Goal: Task Accomplishment & Management: Manage account settings

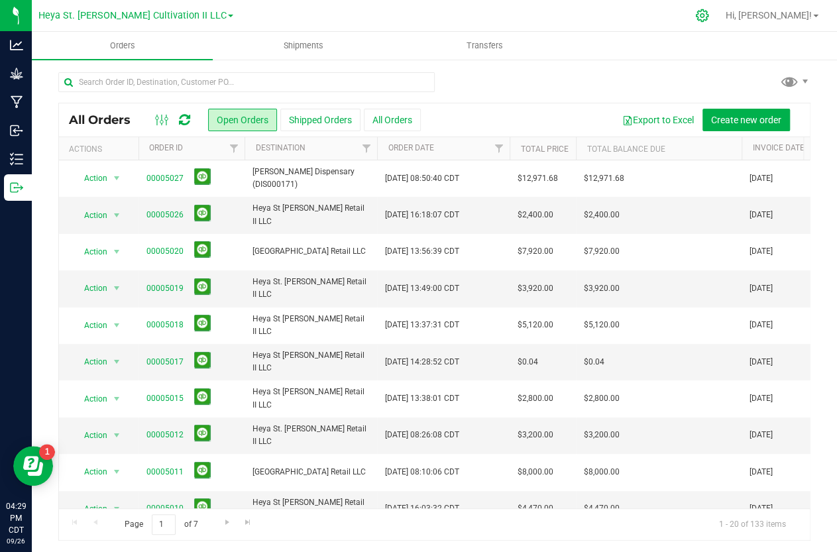
click at [712, 19] on div at bounding box center [703, 16] width 19 height 14
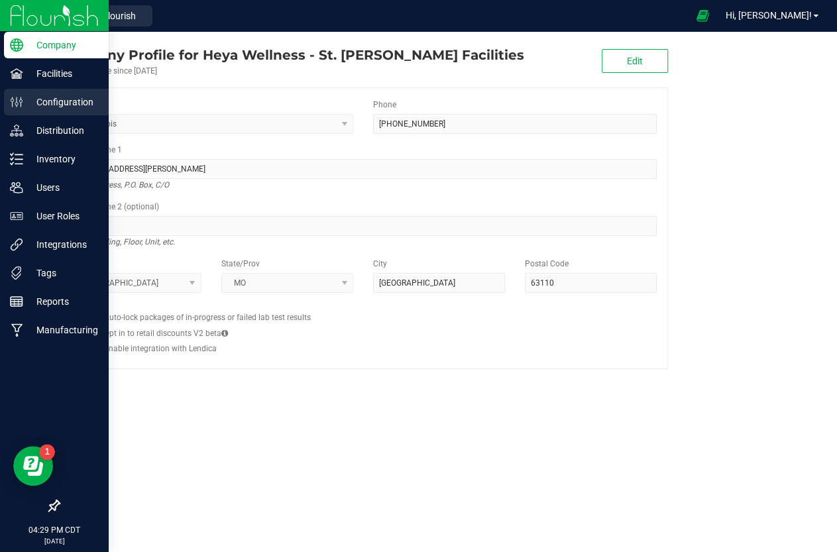
click at [47, 102] on p "Configuration" at bounding box center [63, 102] width 80 height 16
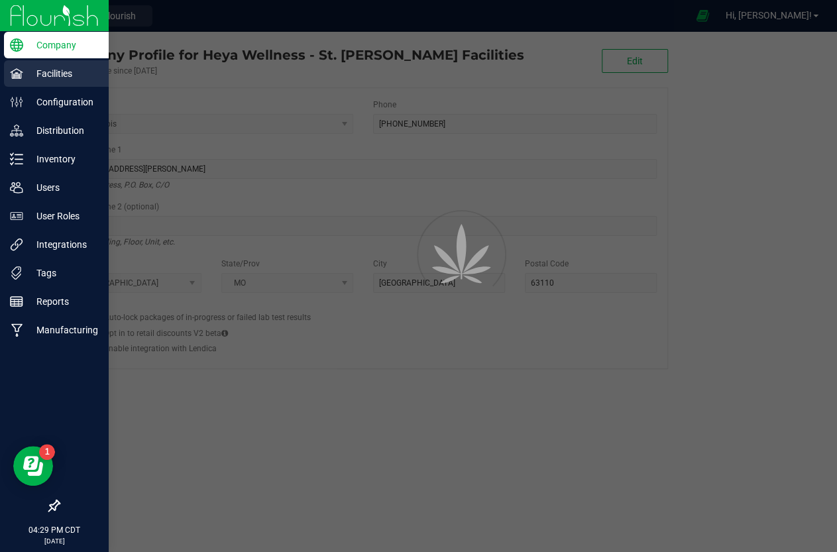
click at [41, 69] on p "Facilities" at bounding box center [63, 74] width 80 height 16
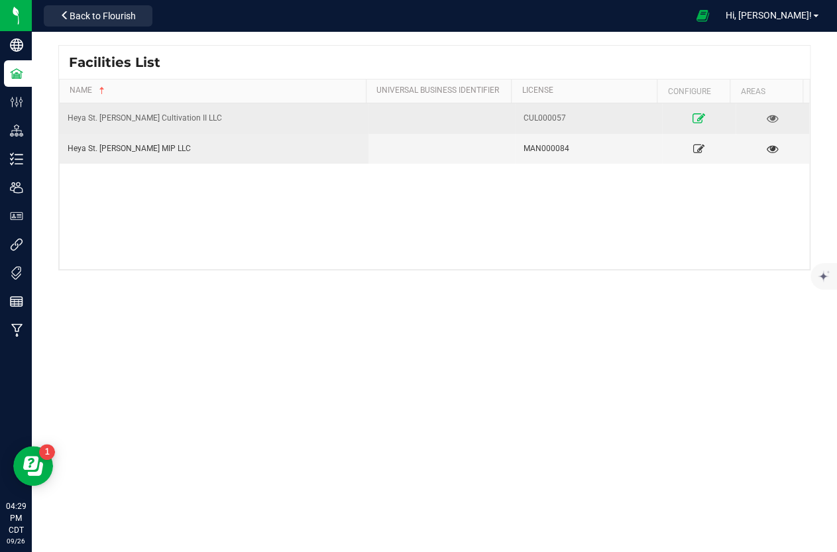
click at [695, 117] on icon at bounding box center [699, 117] width 13 height 9
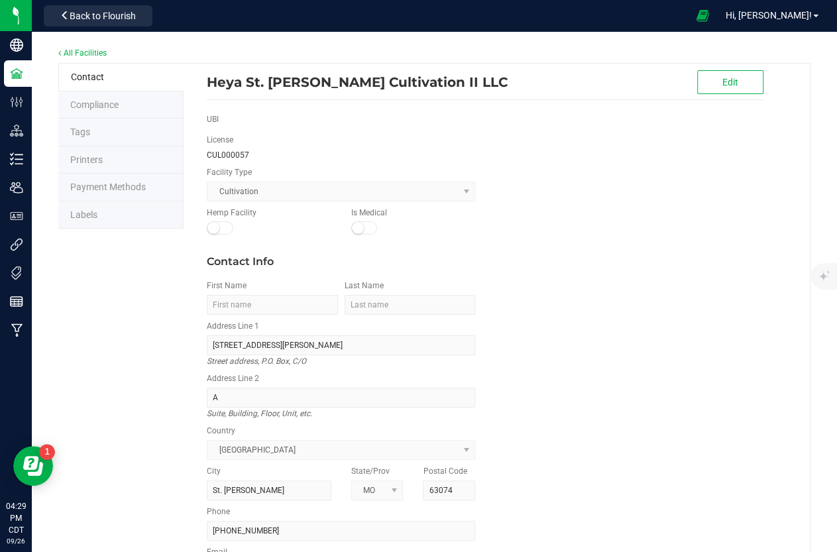
drag, startPoint x: 151, startPoint y: 205, endPoint x: 151, endPoint y: 196, distance: 9.3
click at [151, 204] on li "Labels" at bounding box center [120, 216] width 125 height 28
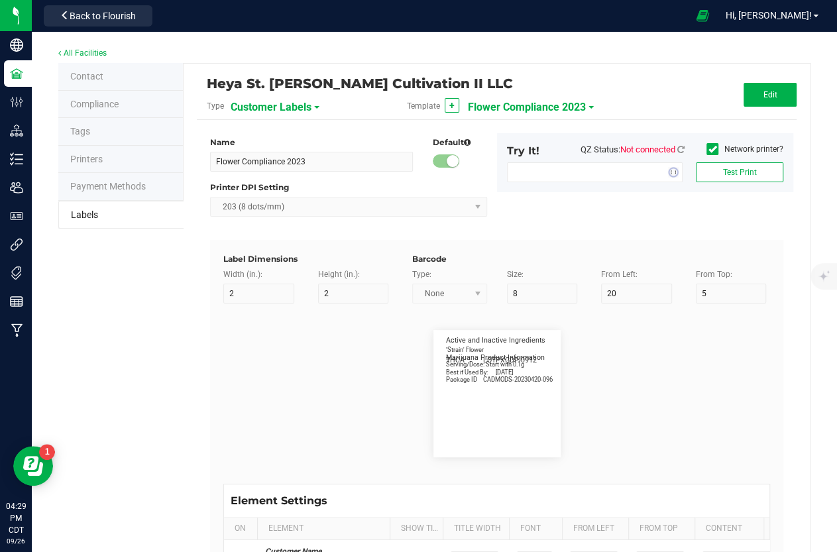
click at [243, 106] on span "Customer Labels" at bounding box center [271, 107] width 81 height 23
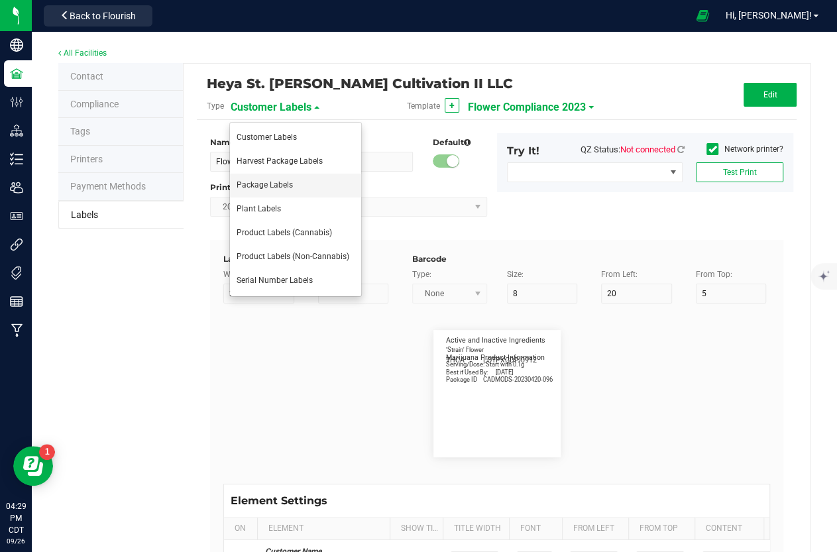
click at [260, 185] on span "Package Labels" at bounding box center [265, 184] width 56 height 9
type input "*void*"
type input "2.25"
type input "4"
type input "5"
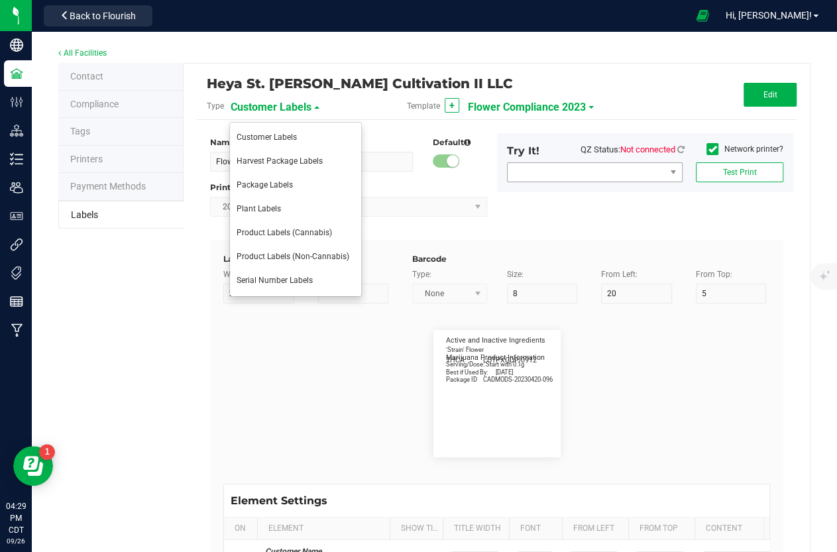
type input "40"
type input "50"
type input "10"
type input "3"
type input "4"
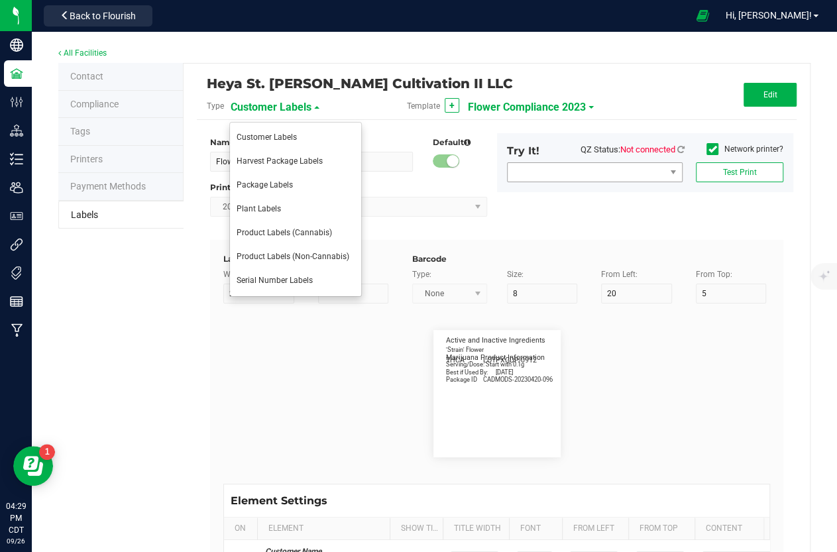
type input "____________________________________"
type input "10"
type input "0"
type input "8"
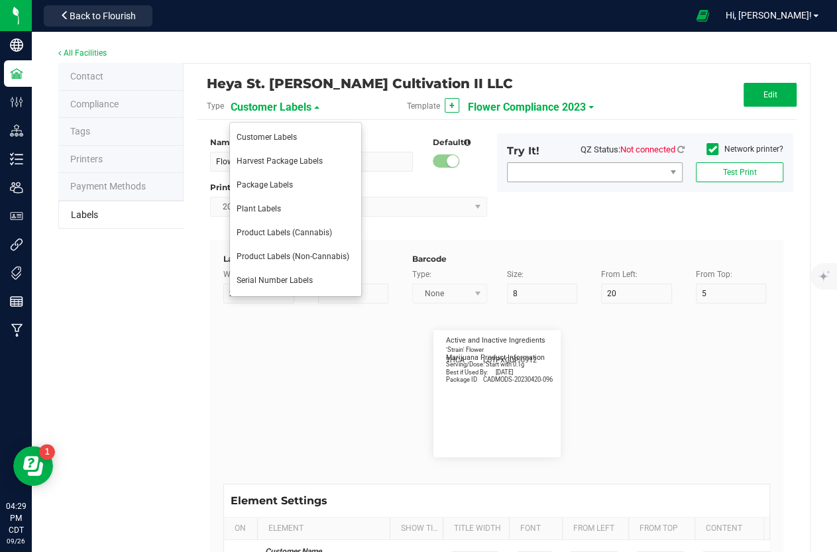
type input "50"
type input "10"
type input "3"
type input "12"
type input "Serving/Dose:"
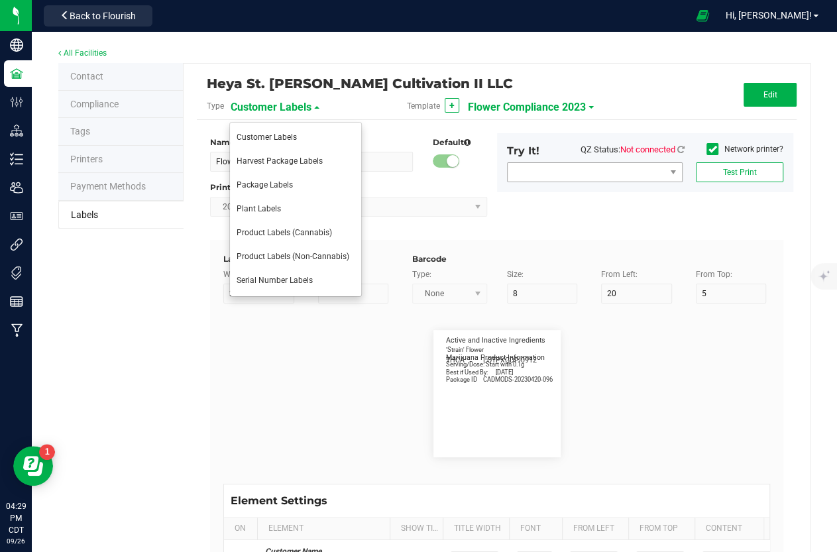
type input "25"
type input "1"
type input "14.5"
type input ".1 gram"
type input "____________________________________"
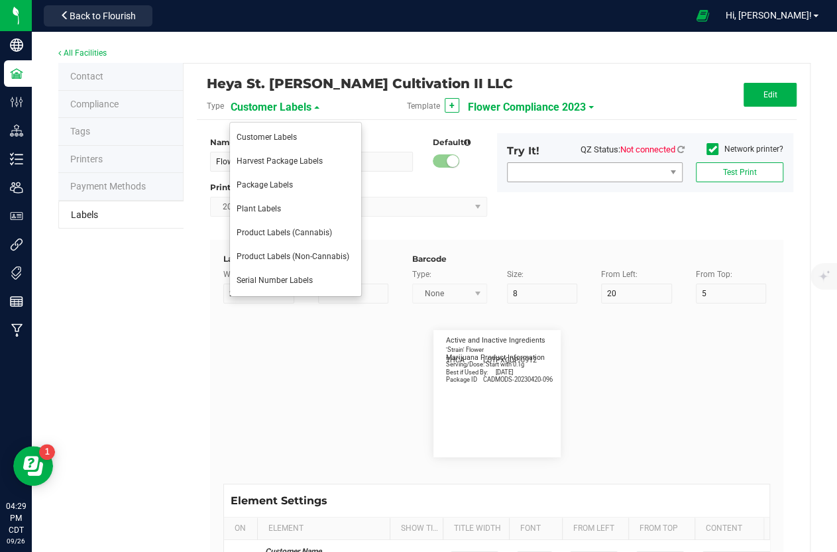
type input "10"
type input "0"
type input "29"
type input "[MEDICAL_DATA] Profile"
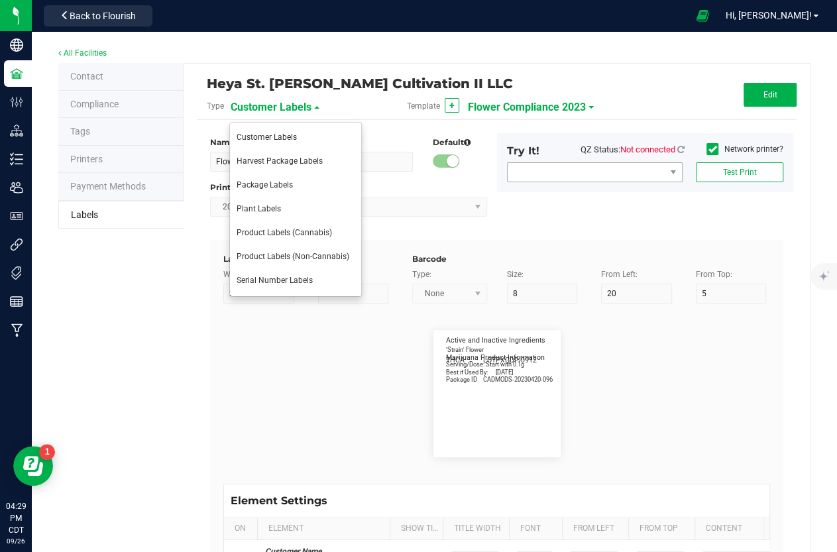
type input "35"
type input "10"
type input "3"
type input "33"
type input "____________________________________"
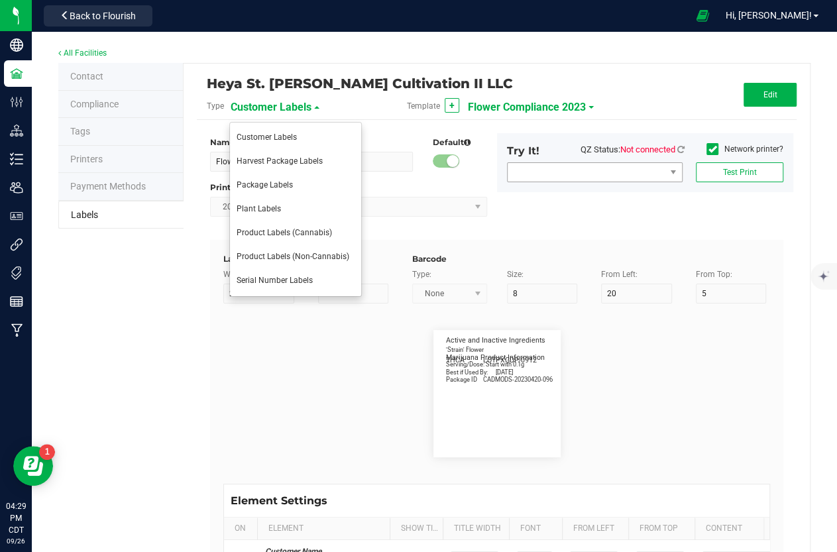
type input "10"
type input "0"
type input "45"
type input "WARNING:"
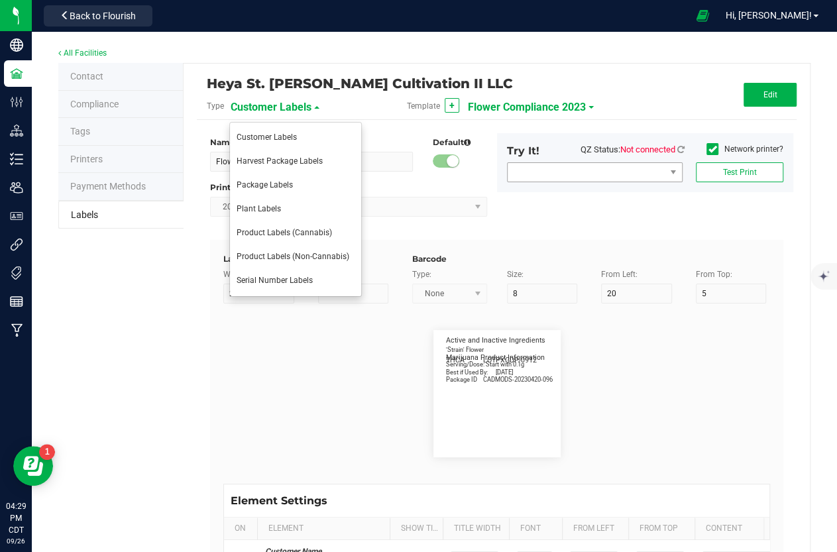
type input "10"
type input "15"
type input "96"
type input "Cognitive and physical impairment may result"
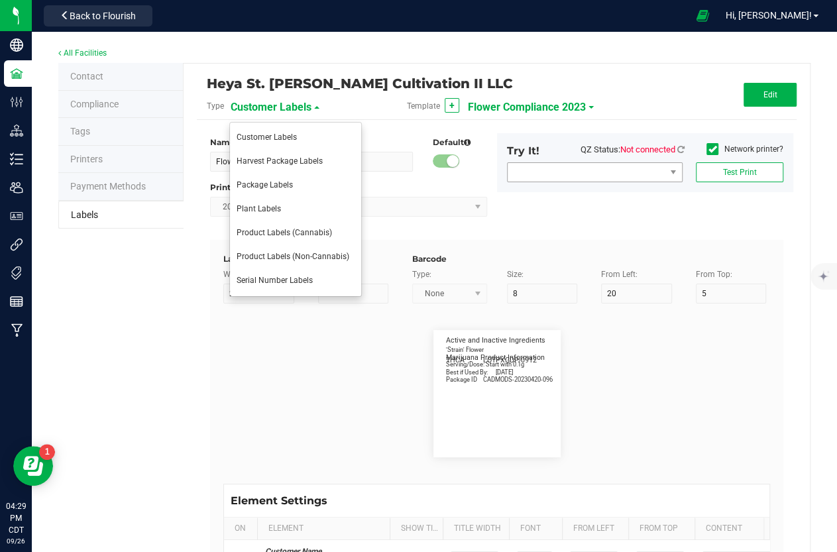
type input "55"
type input "7"
type input "3"
type input "99"
type input "Terpene Profile"
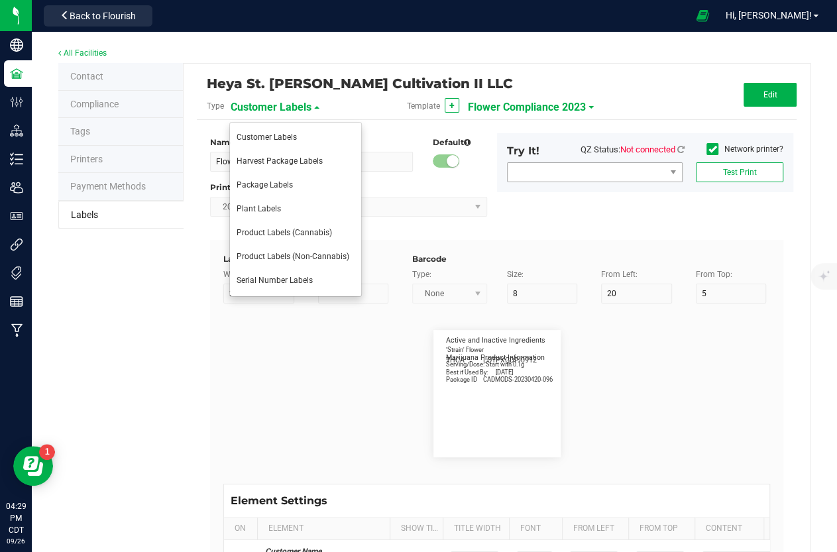
type input "25"
type input "10"
type input "3"
type input "49"
type input "Delta-9 THCA mg/g:"
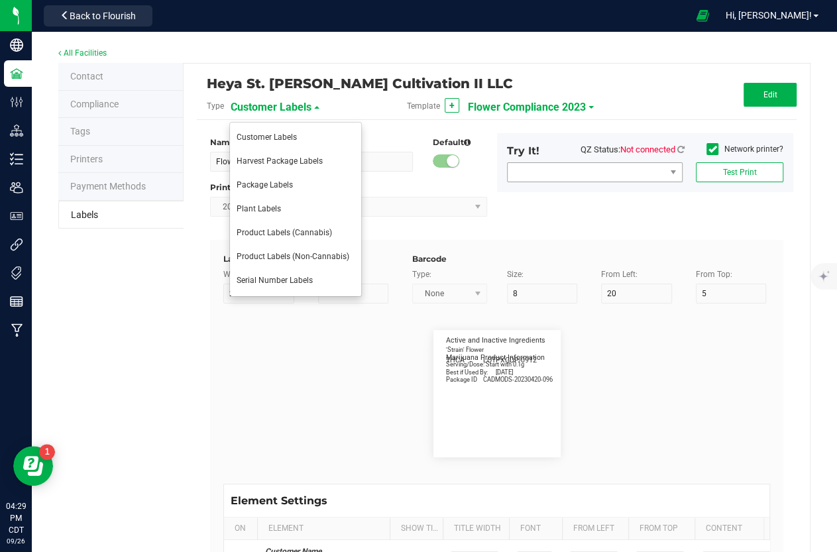
type input "19"
type input "6"
type input "1"
type input "37"
type input "16.10 mg/g"
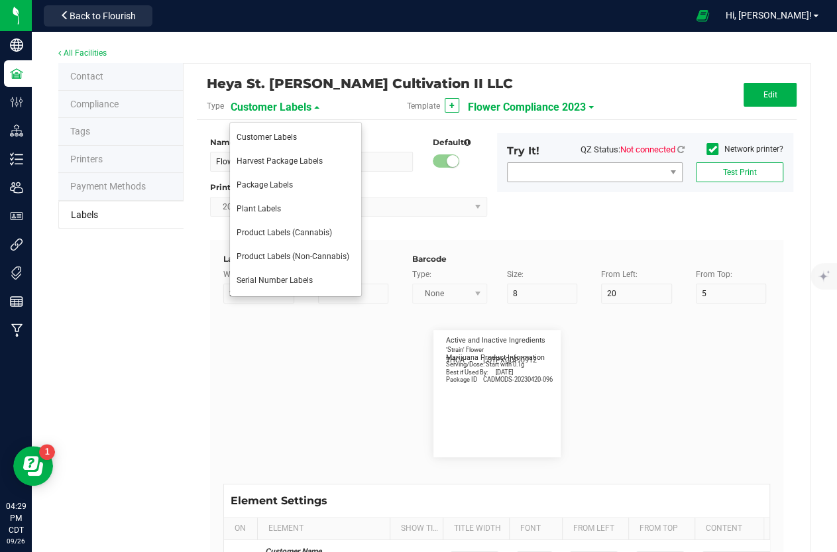
type input "CBD mg/g:"
type input "14"
type input "6"
type input "1"
type input "39"
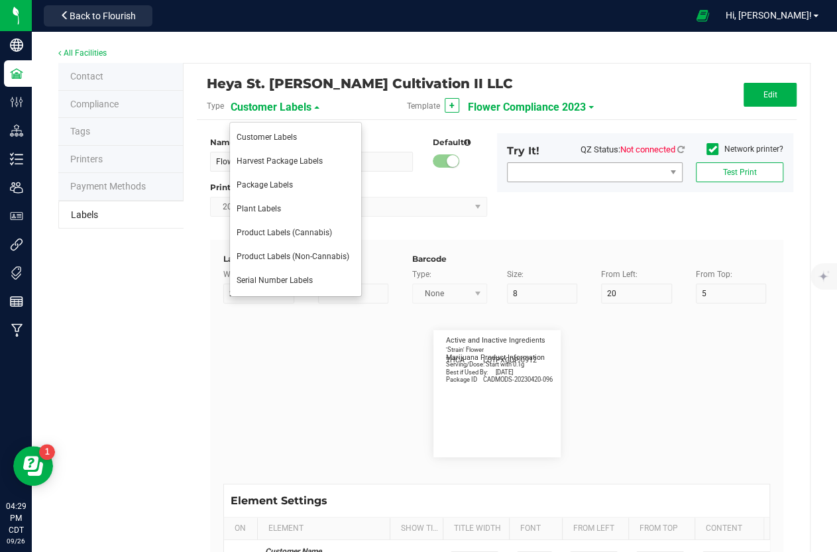
type input "ND"
type input "CBDA mg/g:"
type input "14"
type input "6"
type input "1"
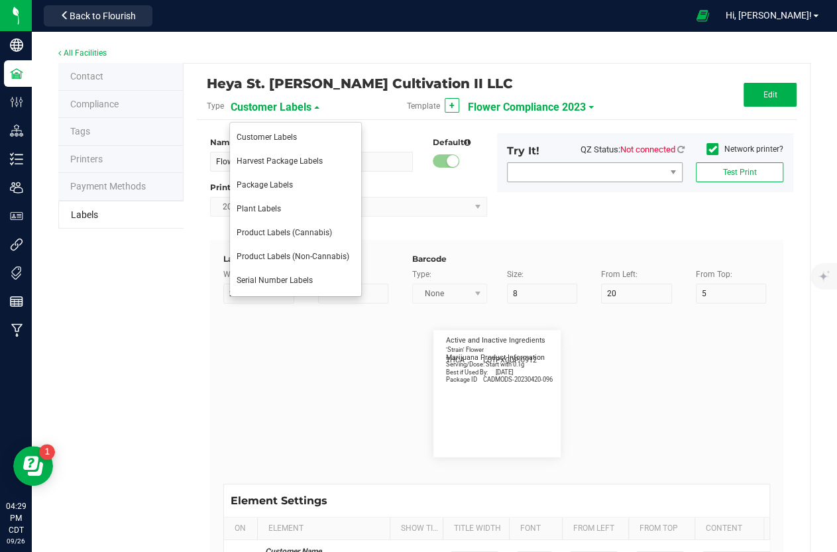
type input "41"
type input "1.12 mg/g"
type input "CBN mg/g:"
type input "14"
type input "6"
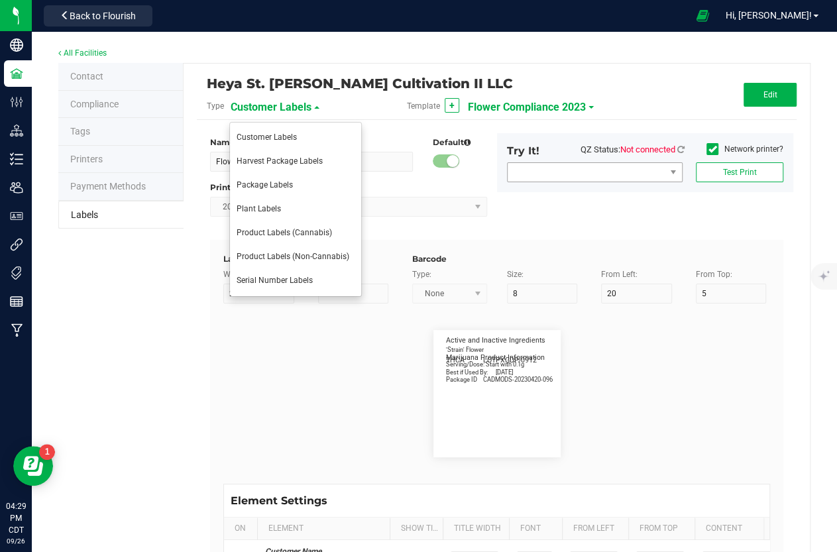
type input "1"
type input "43"
type input "ND"
type input "____________________________________"
type input "10"
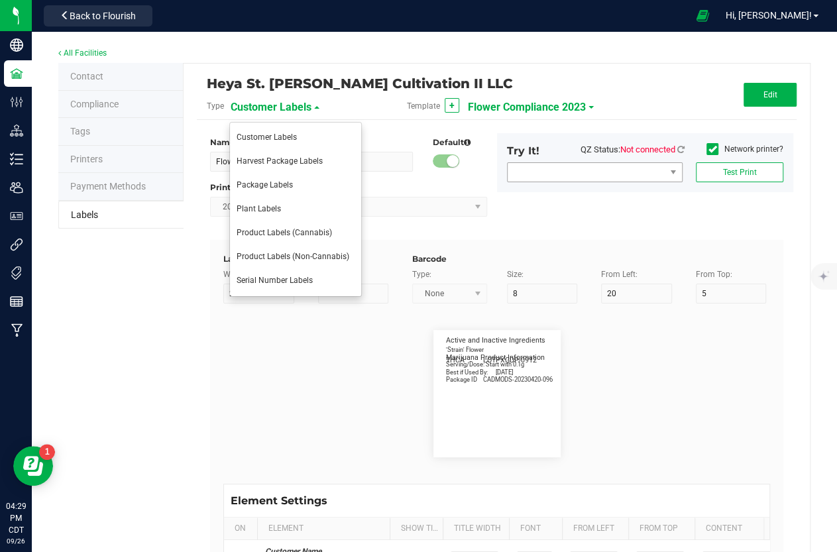
type input "10"
type input "0"
type input "68"
type input "Instructions and Length of Effect"
type input "55"
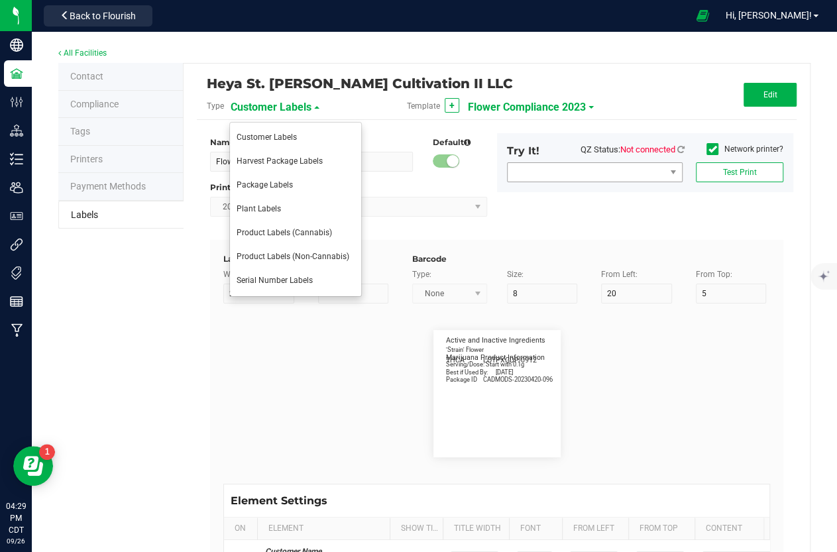
type input "9"
type input "3"
type input "72"
type input "Heat .1g of flower to 392 degrees Fahrenheit (200C) and"
type input "54"
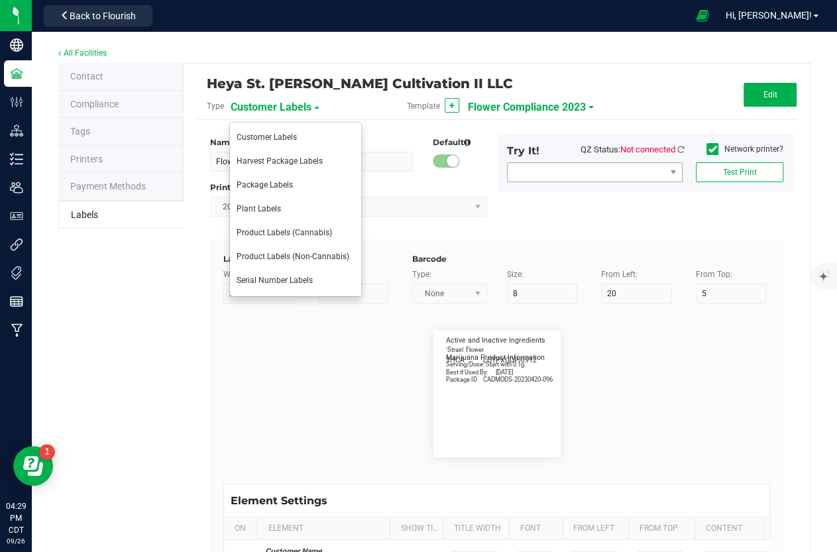
type input "6"
type input "3"
type input "75"
type input "____________________________________"
type input "10"
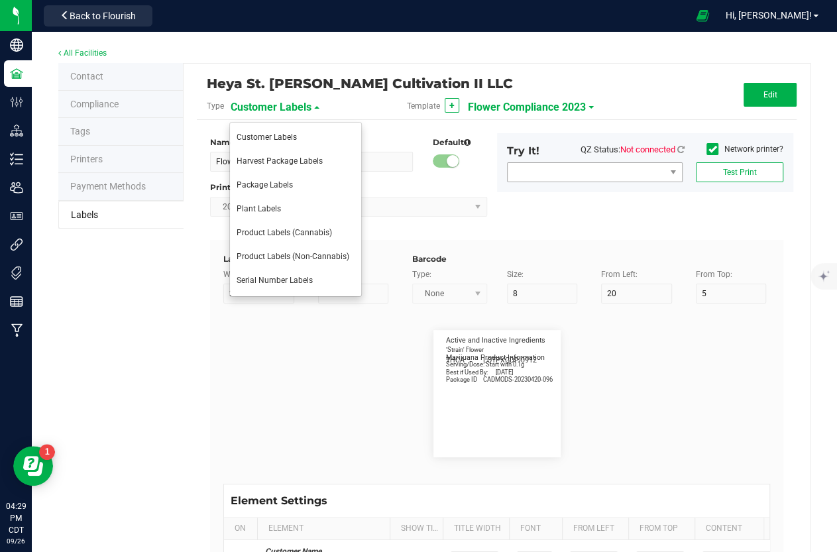
type input "10"
type input "0"
type input "77"
type input "Cannabis Flower"
type input "55"
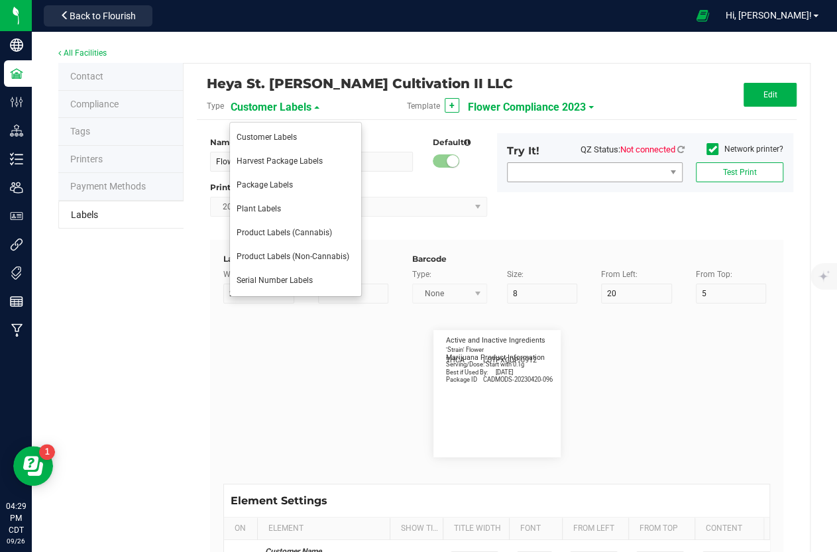
type input "7"
type input "1"
type input "8"
type input "Best If Used By:"
type input "25"
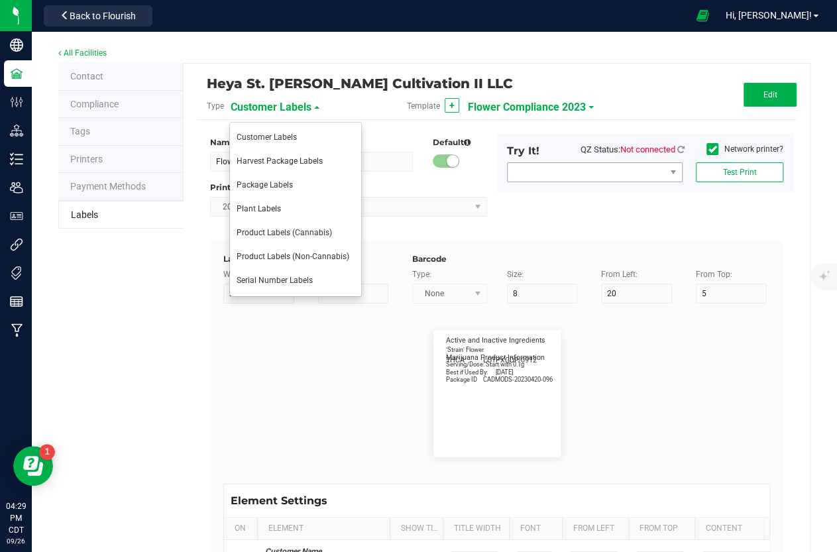
type input "7"
type input "1"
type input "17"
type input "[DATE]"
type input "Produced By:"
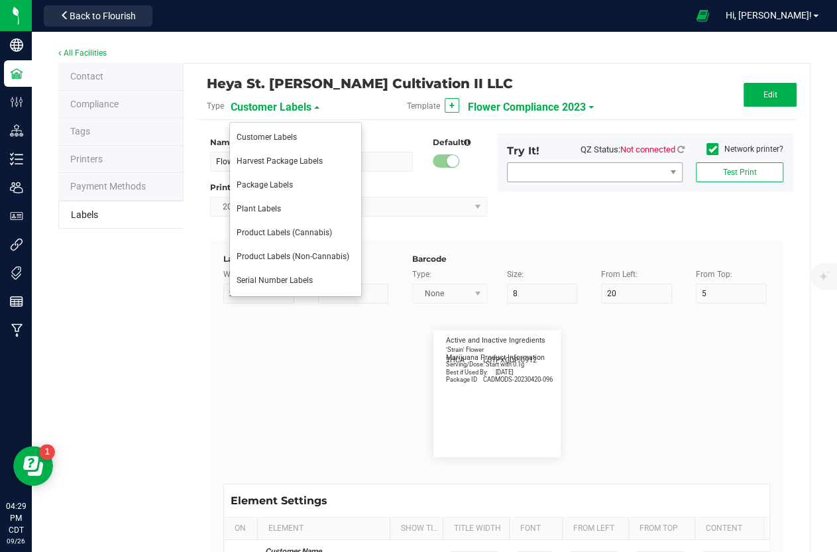
type input "25"
type input "7"
type input "1"
type input "19.5"
type input "CUL000057"
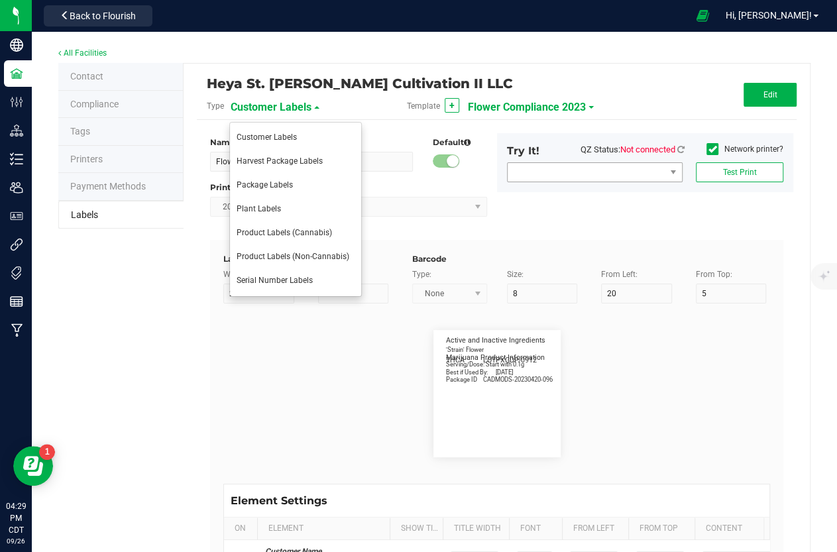
type input "inhale vapor or smoke. Effects typically last 1-4 hours."
type input "55"
type input "6"
type input "3"
type input "77"
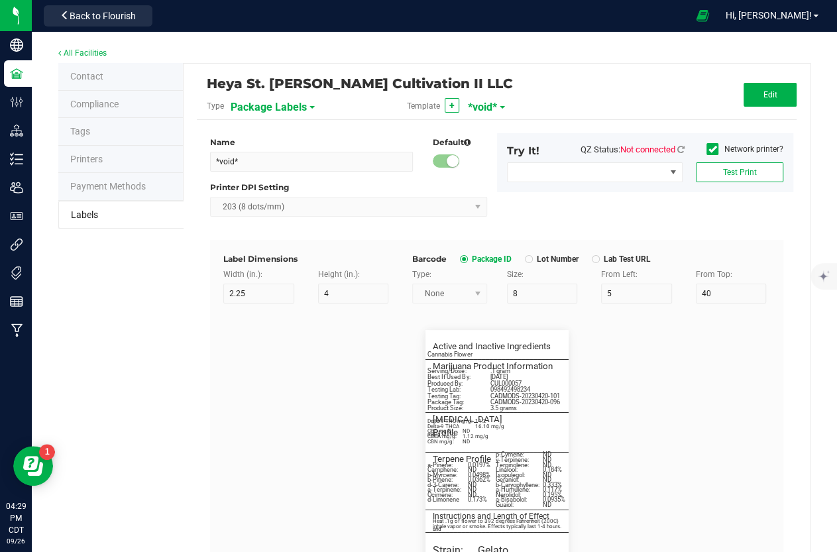
click at [488, 109] on span "*void*" at bounding box center [482, 107] width 29 height 23
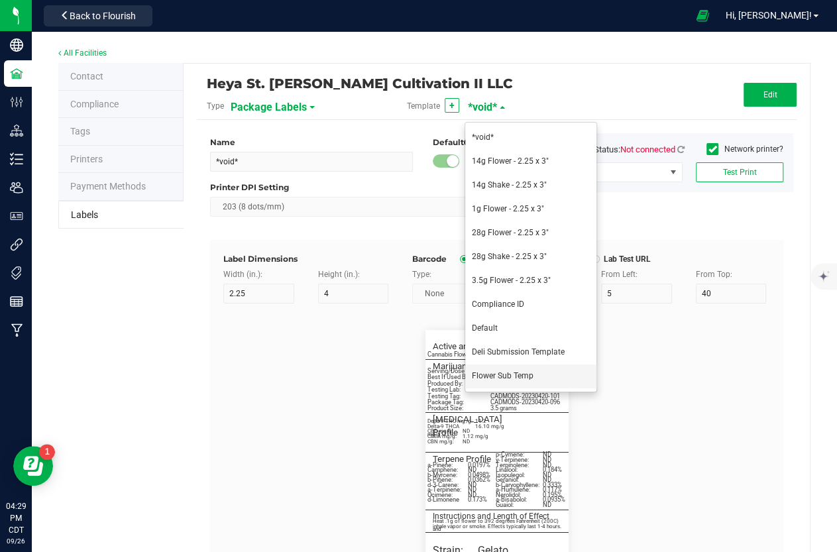
click at [502, 369] on li "Flower Sub Temp" at bounding box center [530, 377] width 131 height 24
type input "Flower Sub Temp"
type input "4"
type input "3"
type input "Package ID"
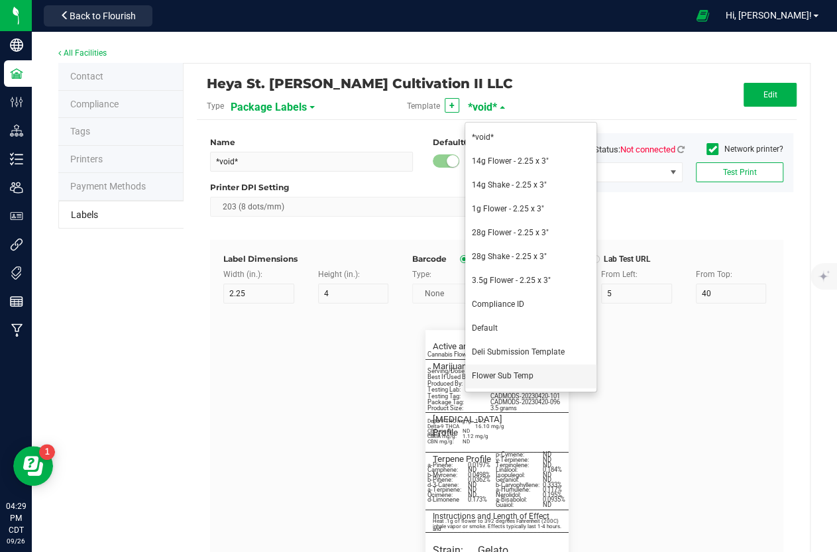
type input "25"
type input "5"
type input "CADMODS-20230420-096"
type input "SKU Name"
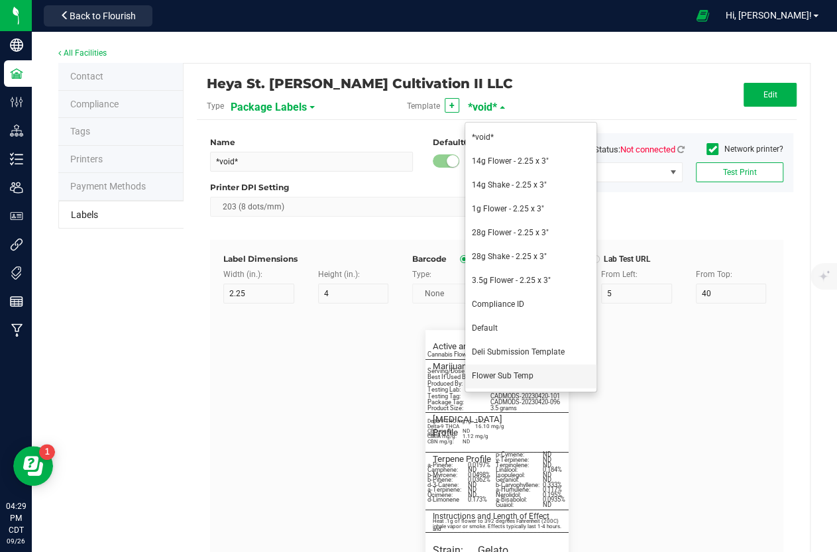
type input "25"
type input "5"
type input "10"
type input "Gelato Pen"
type input "Strain"
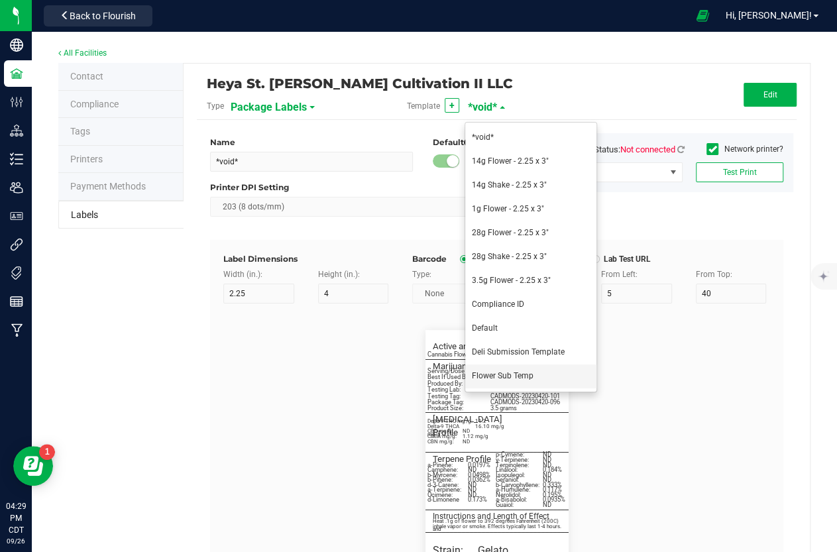
type input "25"
type input "5"
type input "15"
type input "Gelato"
type input "Size"
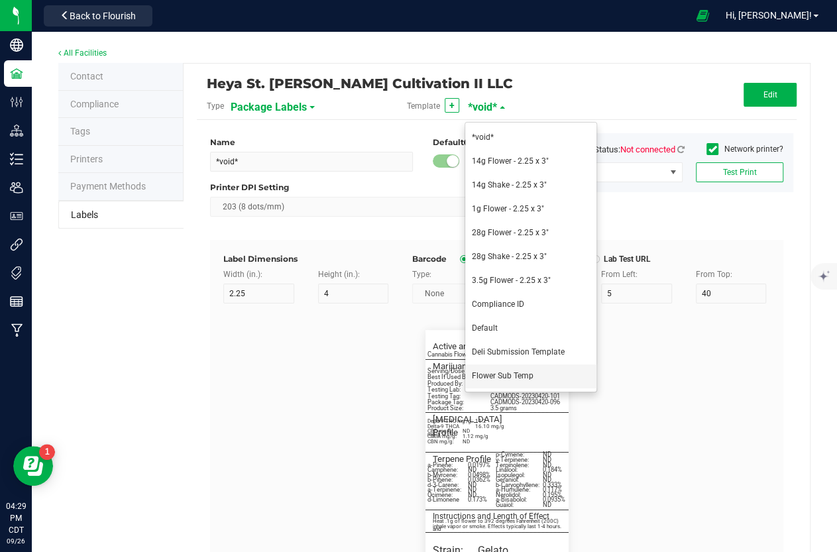
type input "10"
type input "5"
type input "20"
type input "44 ea"
type input "Package Date"
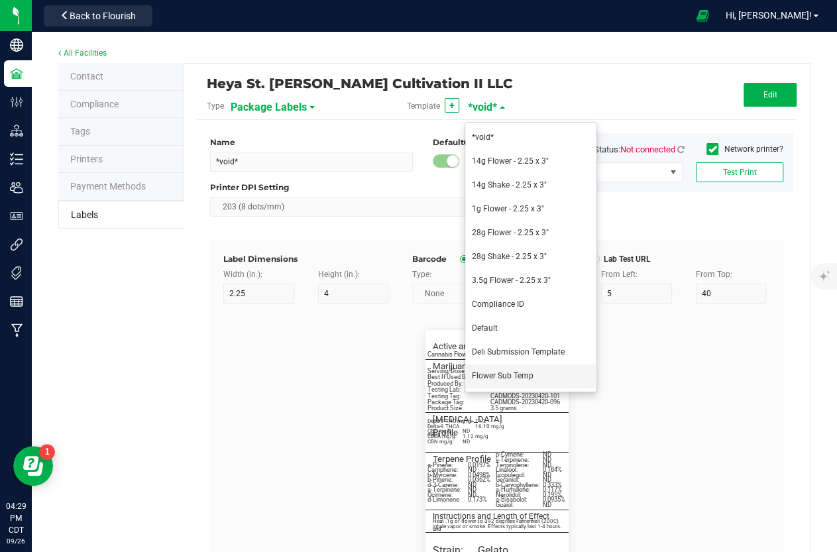
type input "25"
type input "5"
type input "25"
type input "[DATE] 10:14pm"
type input "Lot Number"
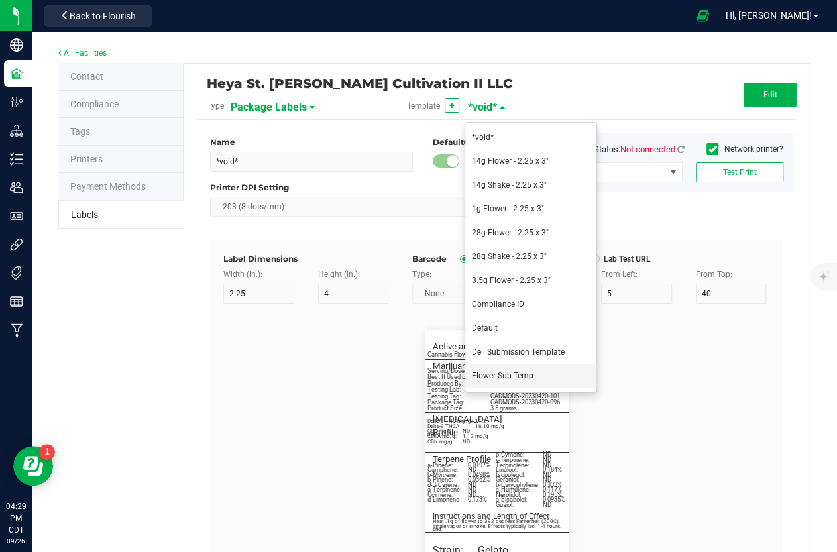
type input "25"
type input "5"
type input "30"
type input "LOT918234"
type input "SKU"
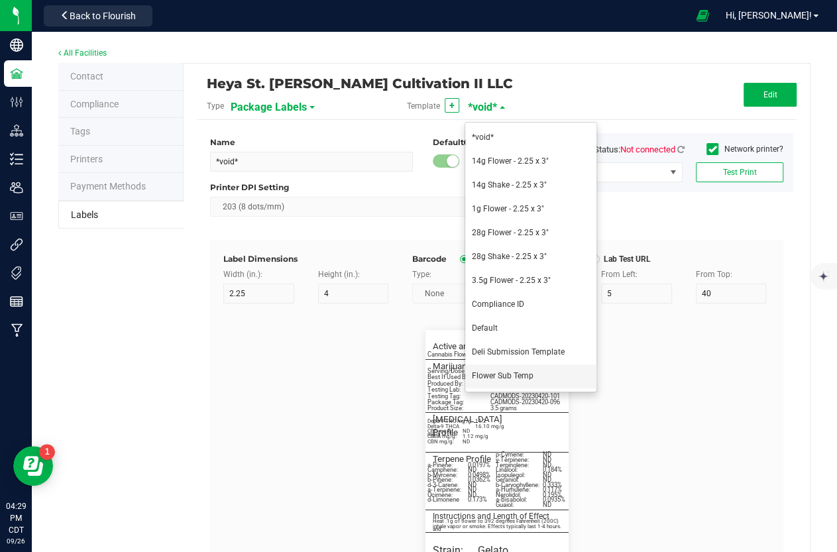
type input "25"
type input "5"
type input "30"
type input "42P017"
type input "Ref Field 1"
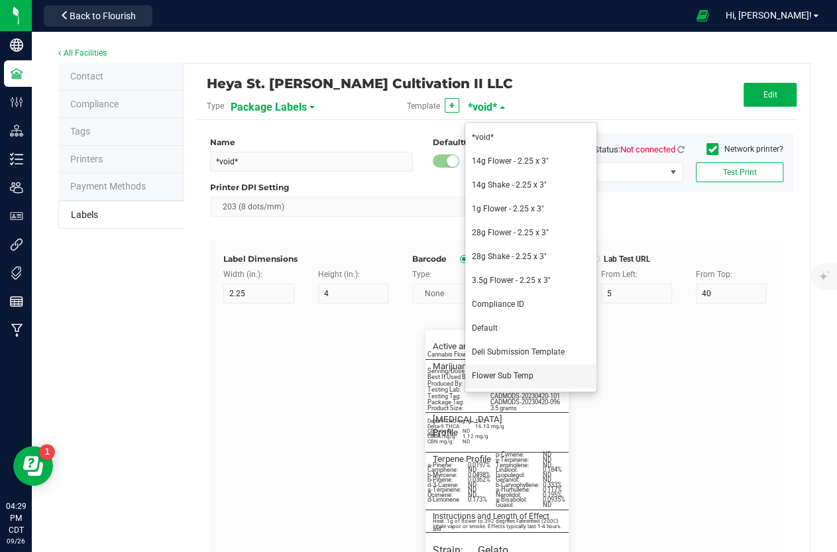
type input "25"
type input "10"
type input "5"
type input "35"
type input "Ref Field 1 Value"
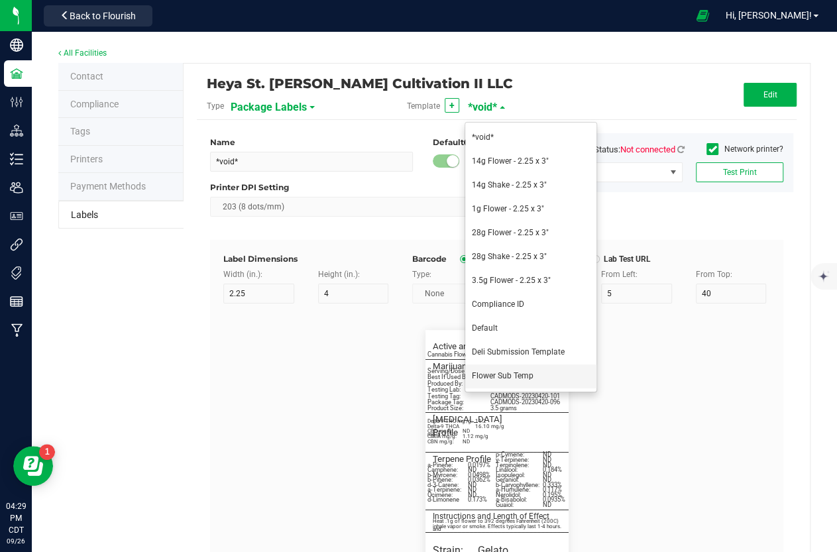
type input "Ref Field 2"
type input "25"
type input "10"
type input "5"
type input "35"
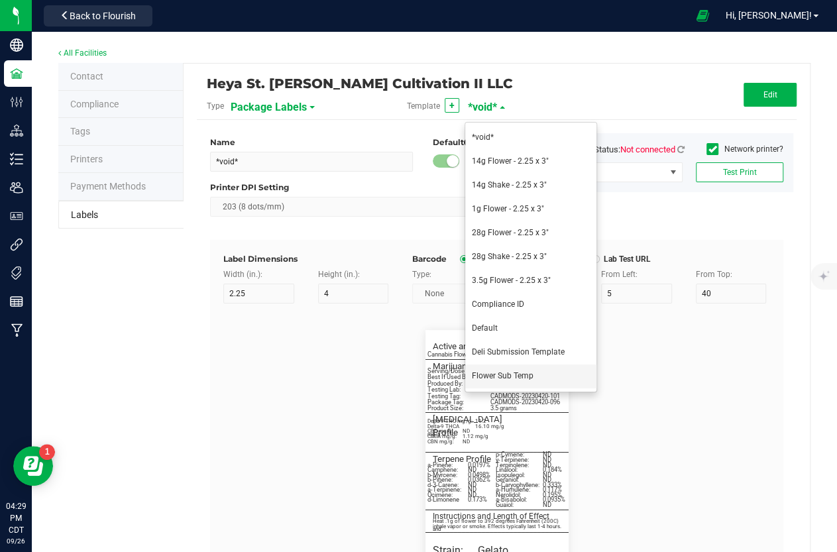
type input "Ref Field 2 Value"
type input "Ref Field 3"
type input "5"
type input "35"
type input "Ref Field 3 Value"
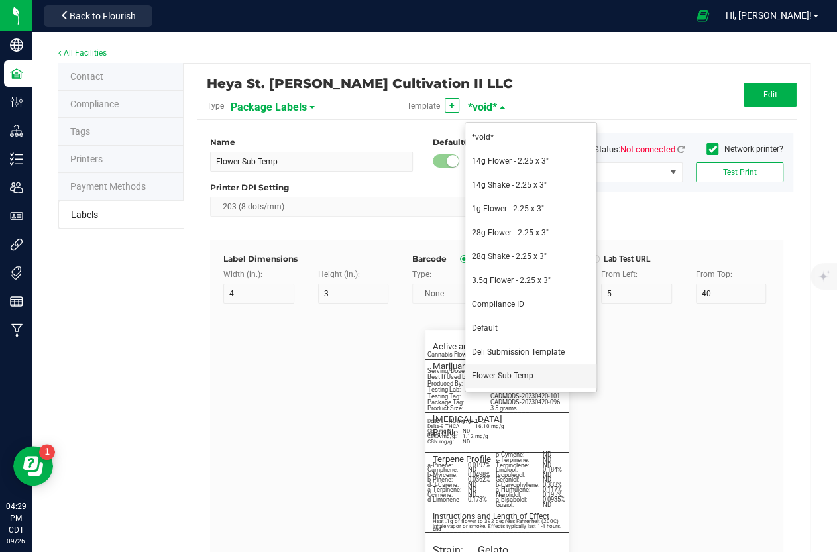
type input "Item Ref Field 1"
type input "25"
type input "10"
type input "5"
type input "35"
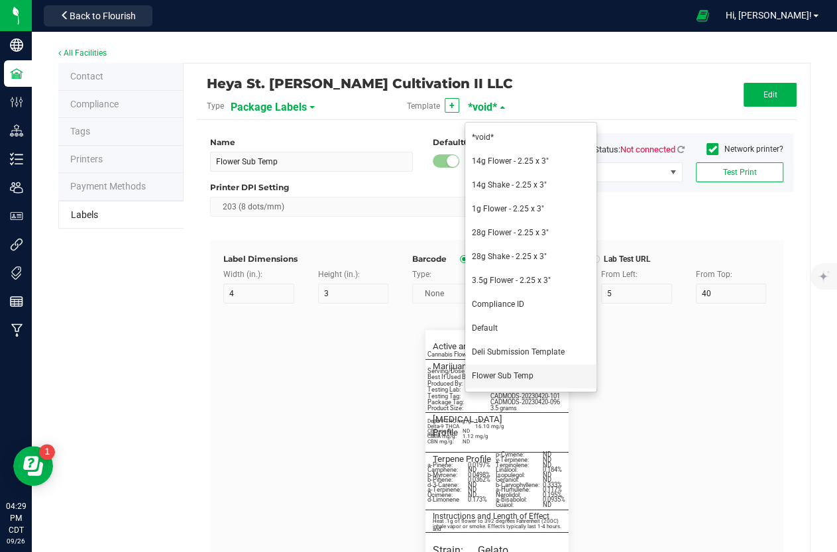
type input "Item Ref Field 1 Value"
type input "Item Ref Field 2"
type input "25"
type input "10"
type input "5"
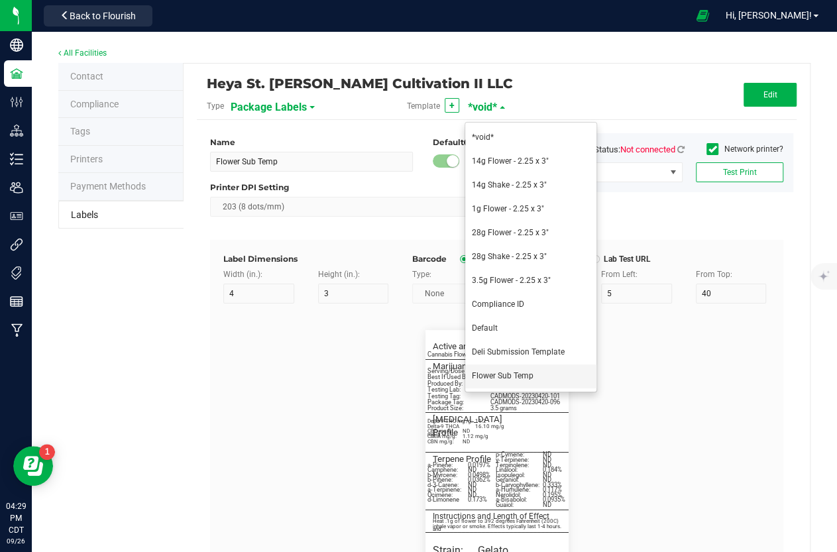
type input "35"
type input "Item Ref Field 2 Value"
type input "Item Ref Field 3"
type input "25"
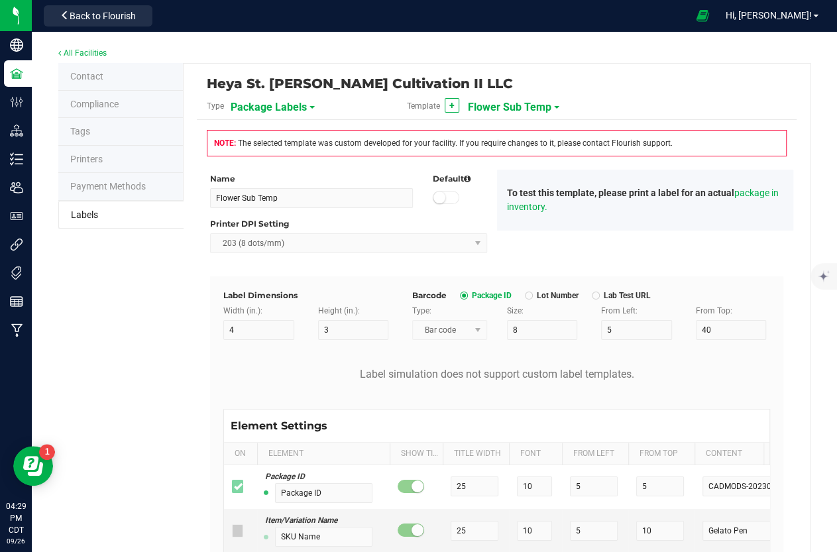
click at [511, 107] on span "Flower Sub Temp" at bounding box center [510, 107] width 84 height 23
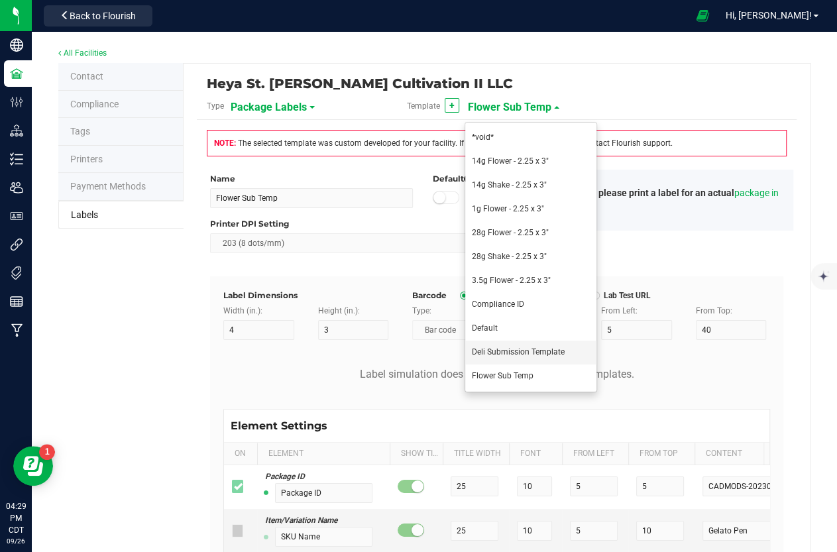
click at [515, 349] on span "Deli Submission Template" at bounding box center [518, 351] width 93 height 9
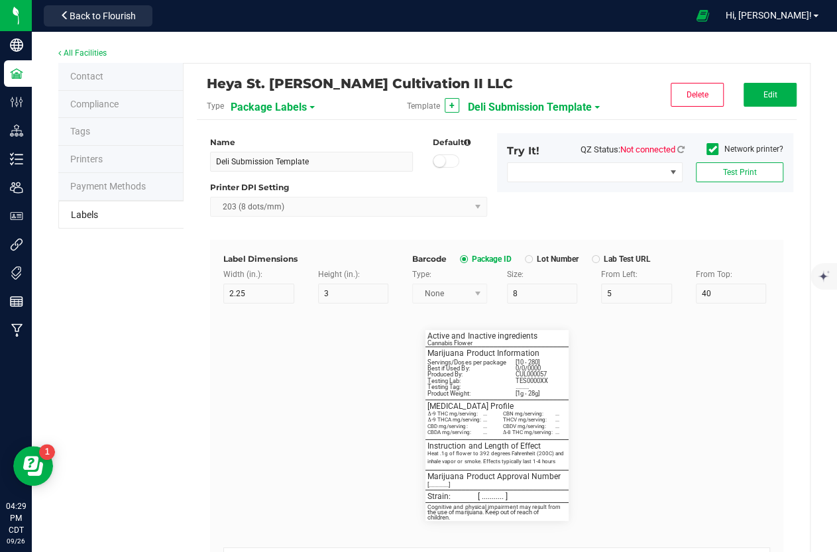
click at [485, 104] on span "Deli Submission Template" at bounding box center [530, 107] width 124 height 23
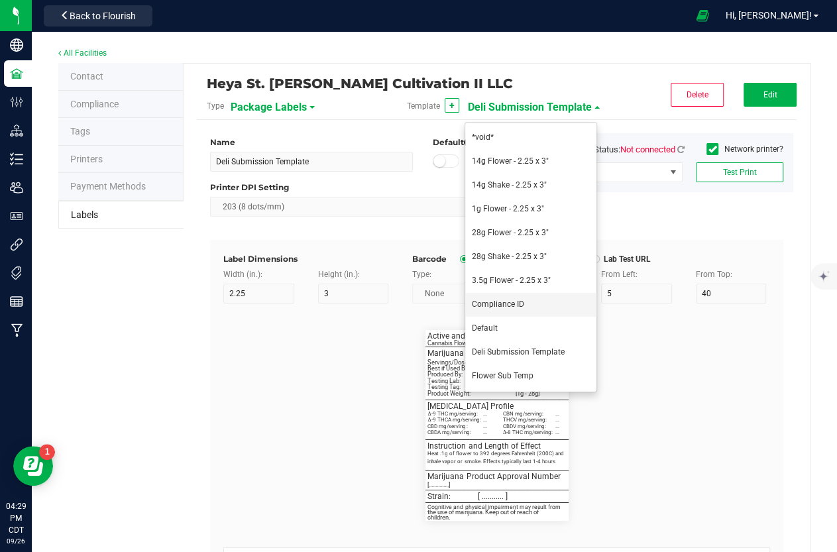
click at [499, 296] on li "Compliance ID" at bounding box center [530, 305] width 131 height 24
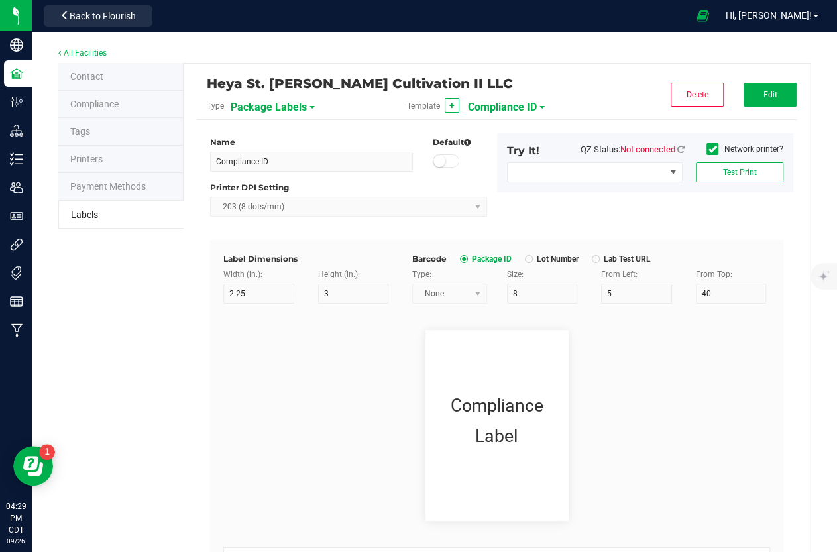
click at [491, 117] on span "Compliance ID" at bounding box center [502, 107] width 69 height 23
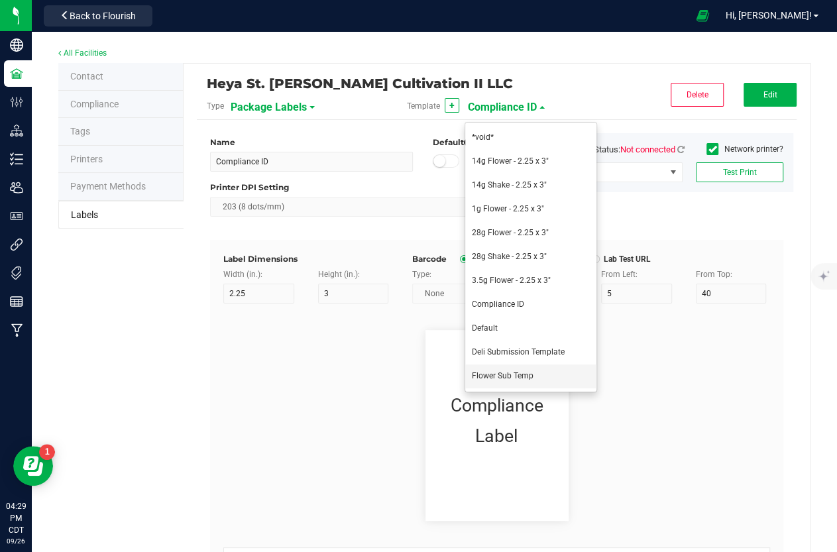
click at [503, 377] on span "Flower Sub Temp" at bounding box center [503, 375] width 62 height 9
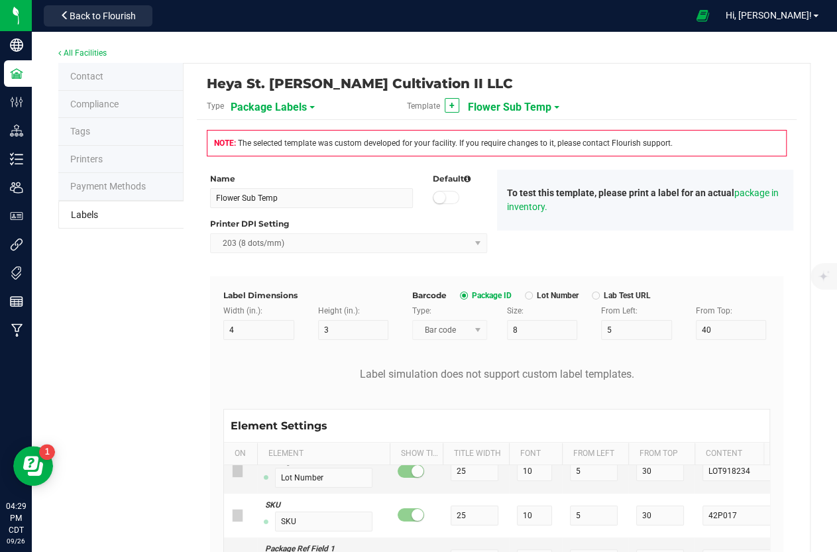
click at [476, 114] on span "Flower Sub Temp" at bounding box center [510, 107] width 84 height 23
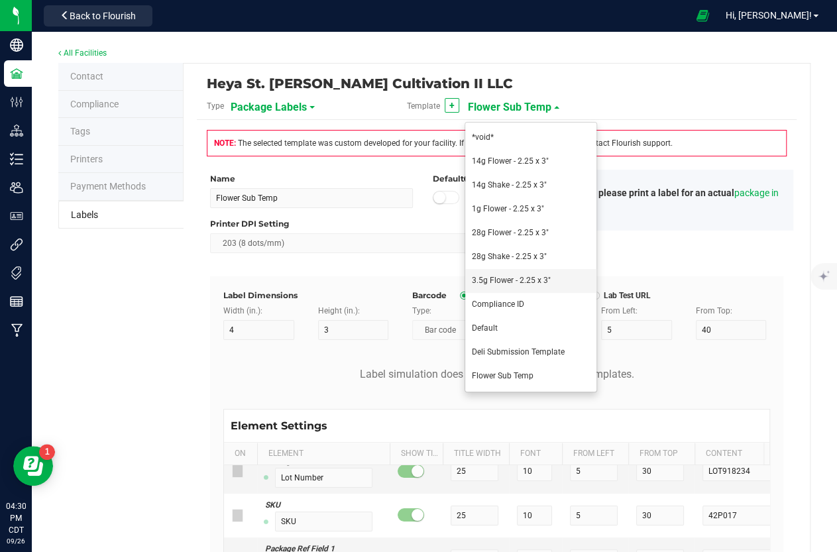
click at [501, 286] on li "3.5g Flower - 2.25 x 3"" at bounding box center [530, 281] width 131 height 24
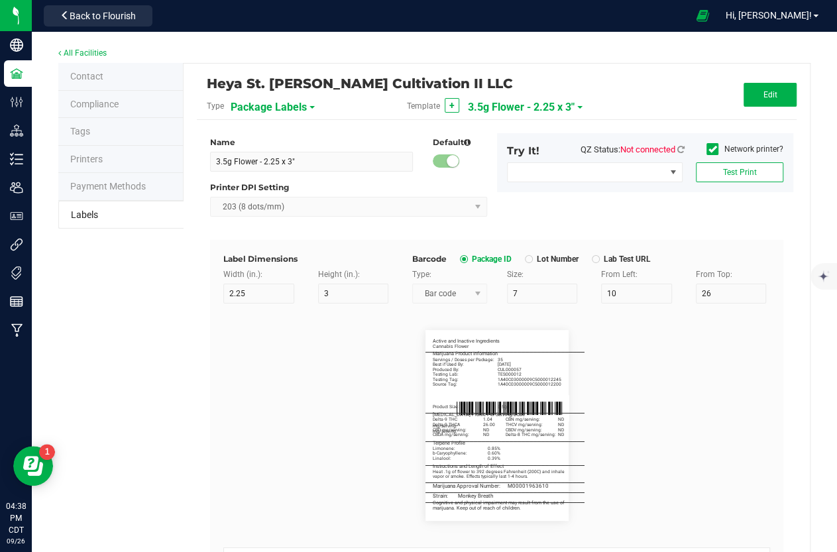
click at [522, 111] on span "3.5g Flower - 2.25 x 3"" at bounding box center [521, 107] width 107 height 23
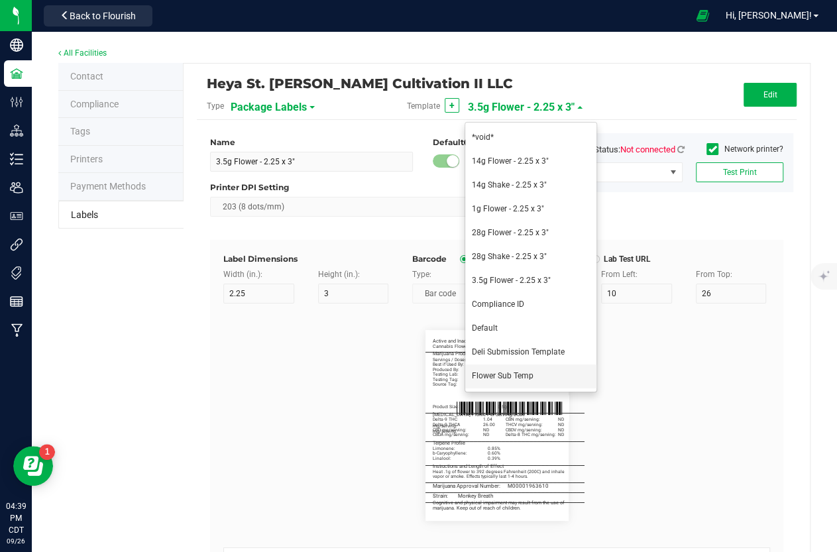
click at [550, 378] on li "Flower Sub Temp" at bounding box center [530, 377] width 131 height 24
